Goal: Information Seeking & Learning: Find specific fact

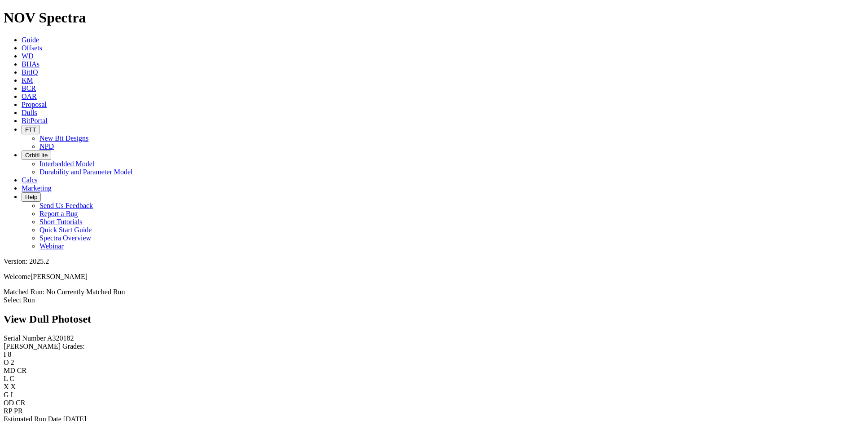
click at [42, 44] on link "Offsets" at bounding box center [32, 48] width 21 height 8
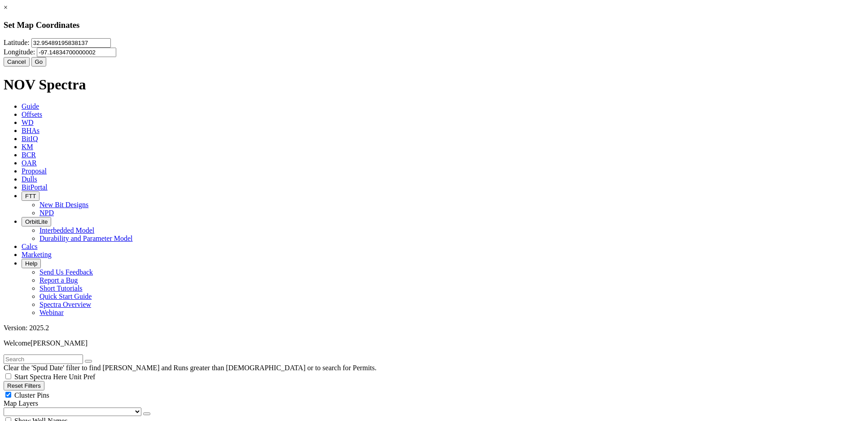
click at [111, 48] on input "32.95489195838137" at bounding box center [70, 42] width 79 height 9
type input "31.7188"
type input "-94.0729"
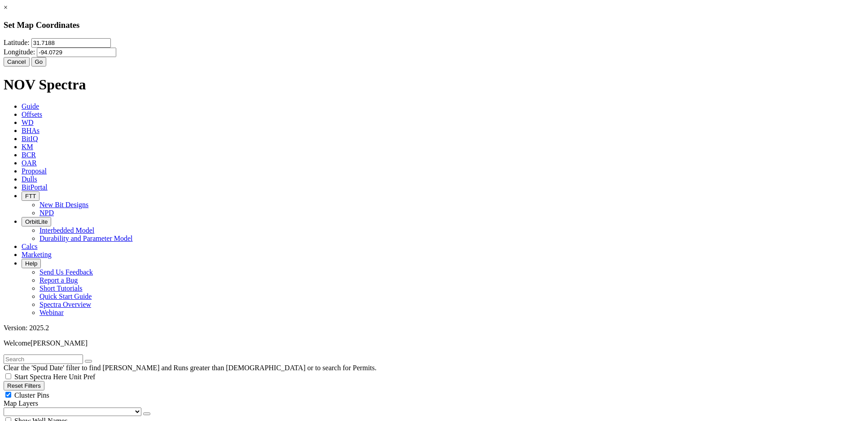
click at [47, 66] on button "Go" at bounding box center [38, 61] width 15 height 9
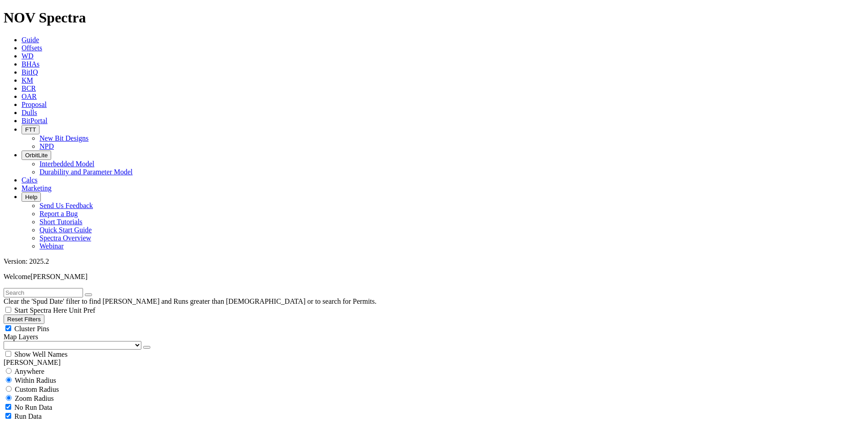
scroll to position [314, 0]
select select "9.875"
checkbox input "false"
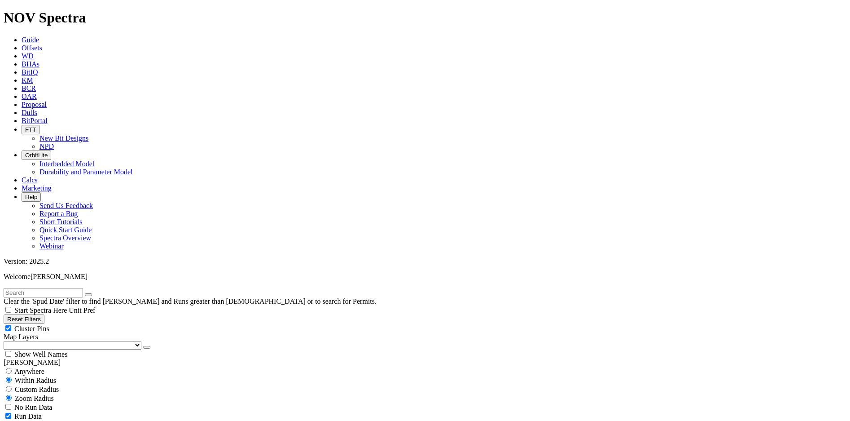
select select "? number:9.875 ?"
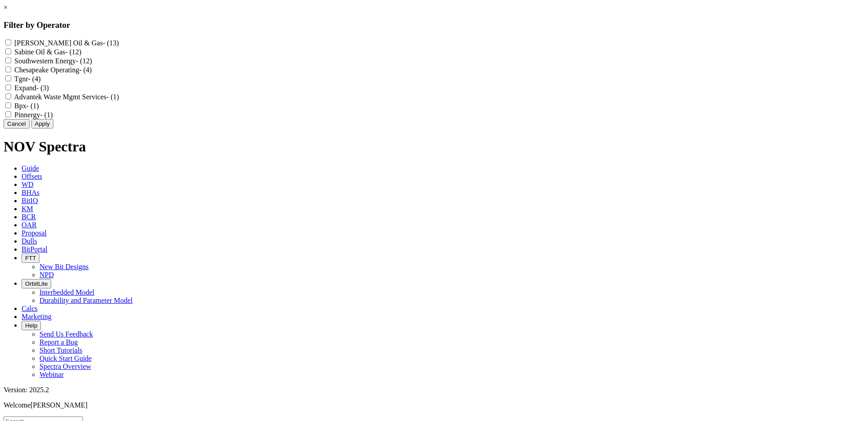
click at [30, 128] on button "Cancel" at bounding box center [17, 123] width 26 height 9
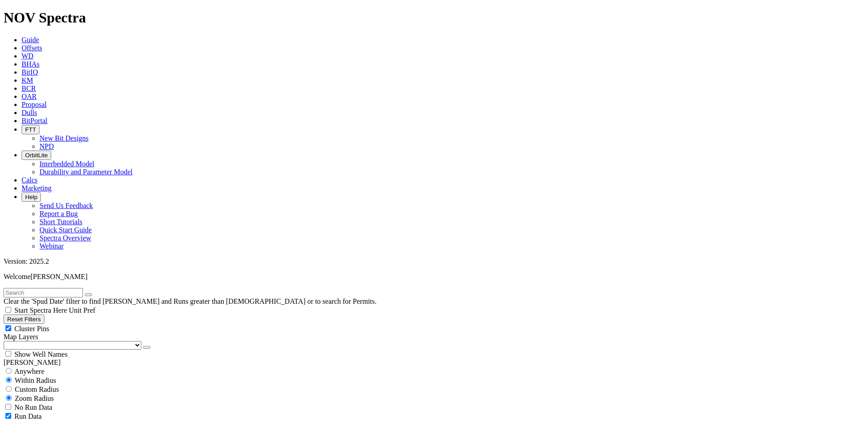
scroll to position [0, 0]
click at [59, 385] on span "Custom Radius" at bounding box center [37, 389] width 44 height 8
radio input "true"
radio input "false"
click at [62, 402] on input "number" at bounding box center [43, 406] width 79 height 9
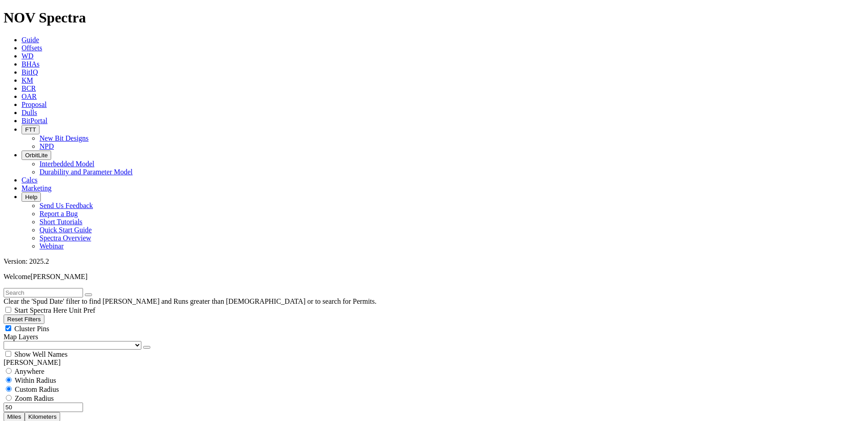
scroll to position [359, 0]
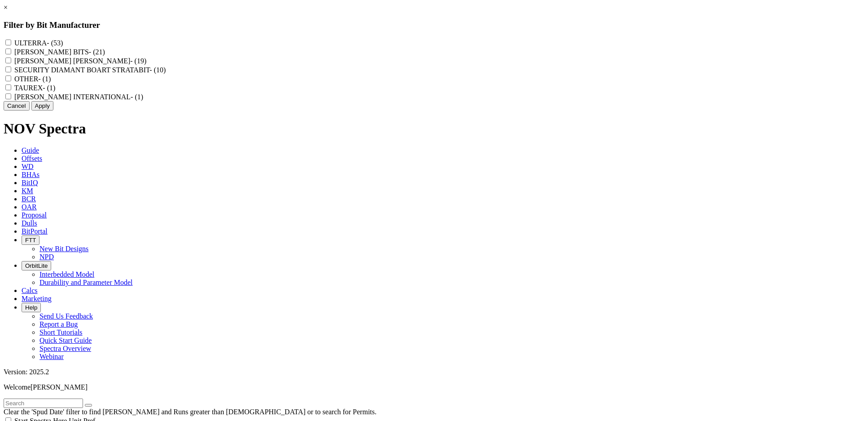
click at [30, 110] on button "Cancel" at bounding box center [17, 105] width 26 height 9
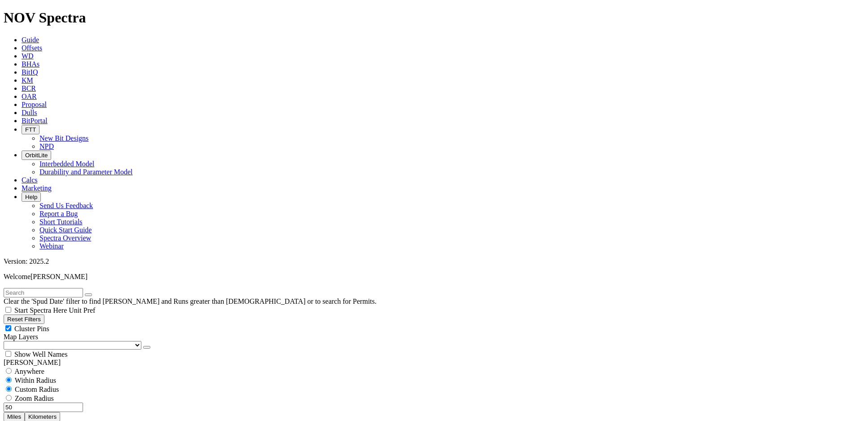
scroll to position [0, 0]
drag, startPoint x: 57, startPoint y: 171, endPoint x: 83, endPoint y: 162, distance: 27.0
click at [82, 366] on div "Anywhere Within Radius Custom Radius Zoom Radius 50 Miles Kilometers" at bounding box center [425, 393] width 843 height 55
drag, startPoint x: 59, startPoint y: 169, endPoint x: 114, endPoint y: 169, distance: 54.3
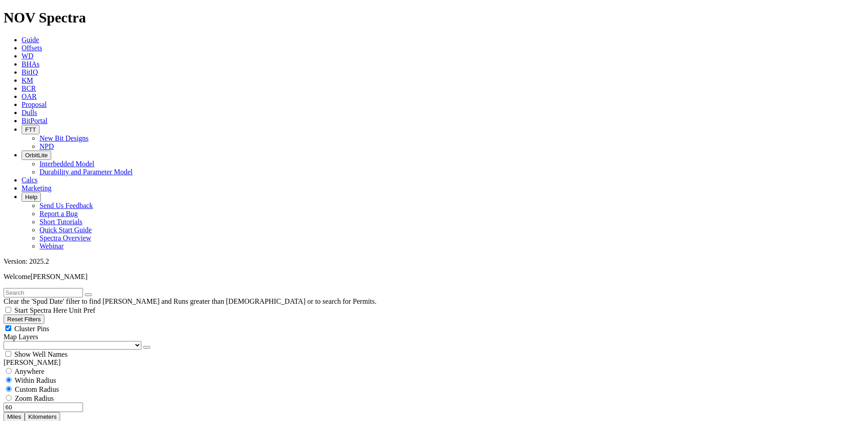
click at [115, 402] on div "60 Miles Kilometers" at bounding box center [425, 411] width 843 height 19
type input "100"
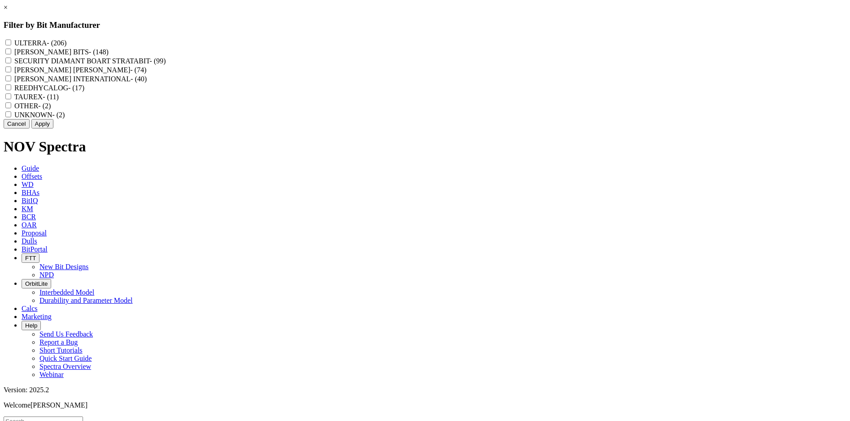
click at [385, 92] on div "REEDHYCALOG - (17)" at bounding box center [425, 87] width 843 height 9
click at [84, 92] on label "REEDHYCALOG - (17)" at bounding box center [49, 88] width 70 height 8
click at [11, 90] on input "REEDHYCALOG - (17)" at bounding box center [8, 87] width 6 height 6
checkbox input "true"
click at [53, 128] on button "Apply" at bounding box center [42, 123] width 22 height 9
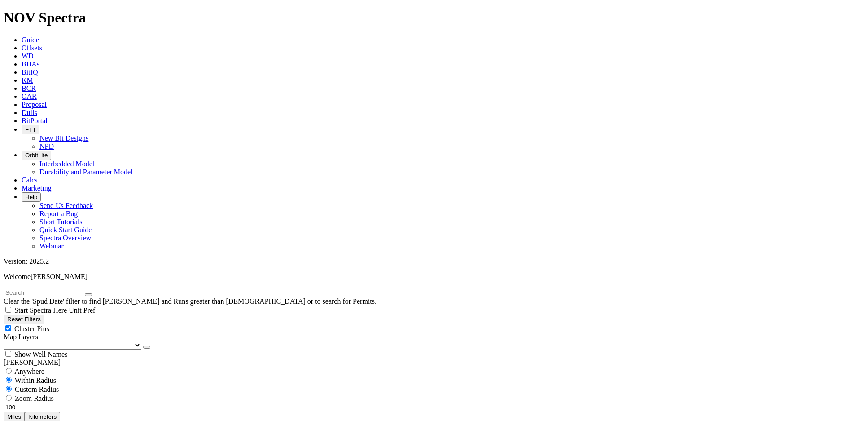
scroll to position [280, 0]
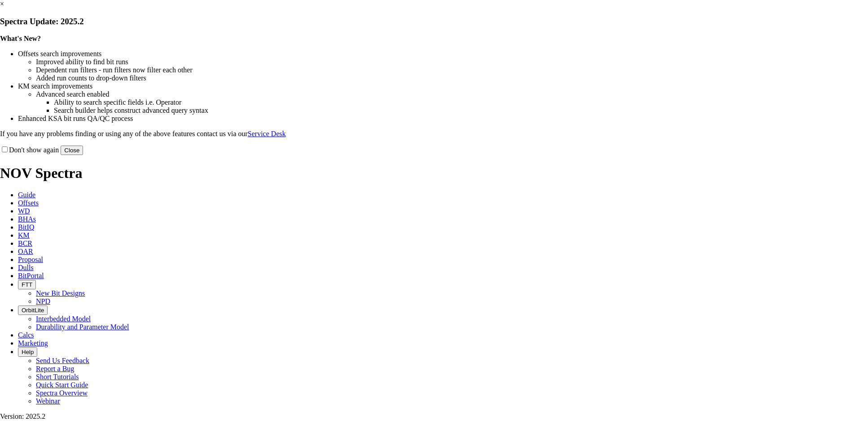
click at [83, 155] on button "Close" at bounding box center [72, 149] width 22 height 9
click at [4, 8] on link "×" at bounding box center [2, 4] width 4 height 8
click at [83, 155] on button "Close" at bounding box center [72, 149] width 22 height 9
click at [59, 153] on label "Don't show again" at bounding box center [29, 150] width 59 height 8
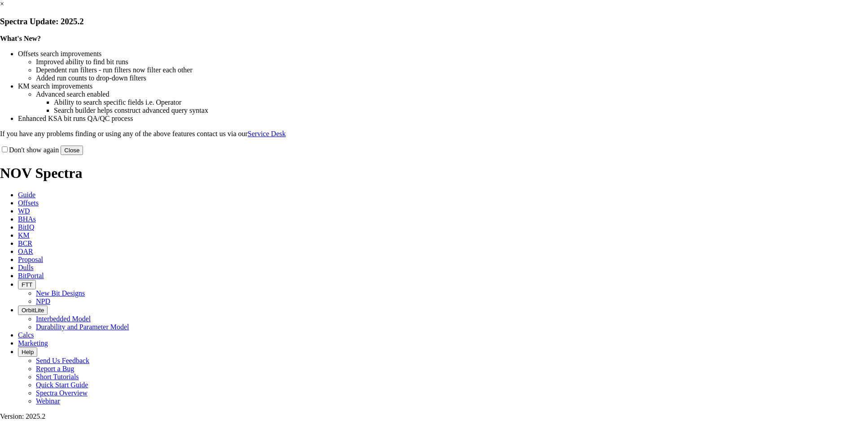
click at [8, 152] on input "Don't show again" at bounding box center [5, 149] width 6 height 6
checkbox input "false"
click at [614, 73] on div "× Spectra Update: 2025.2 What's New? Offsets search improvements Improved abili…" at bounding box center [425, 77] width 850 height 155
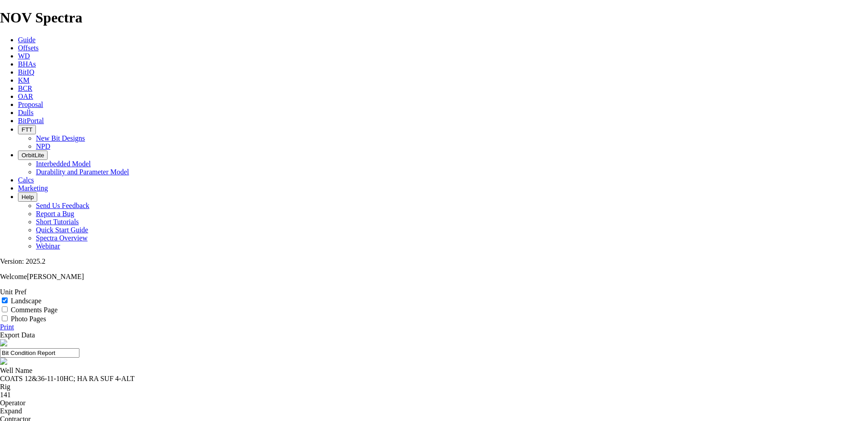
click at [79, 348] on input "Bit Condition Report" at bounding box center [39, 352] width 79 height 9
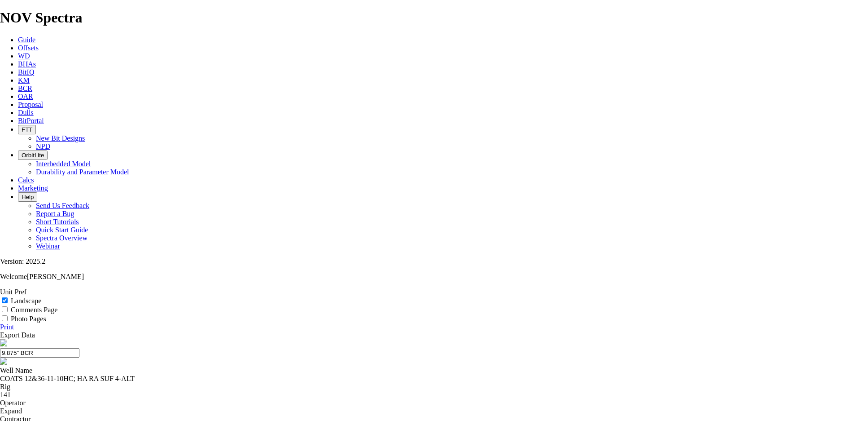
type input "9.875" BCR"
click at [0, 323] on icon at bounding box center [0, 327] width 0 height 8
